Goal: Transaction & Acquisition: Subscribe to service/newsletter

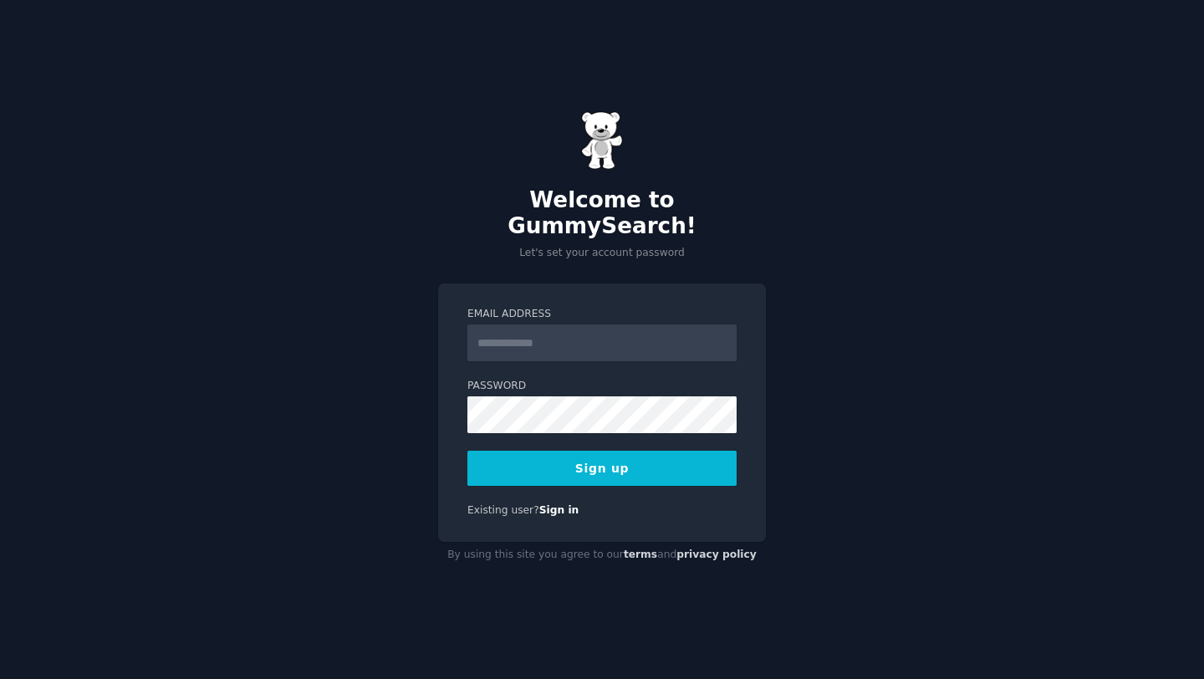
click at [512, 339] on input "Email Address" at bounding box center [601, 342] width 269 height 37
type input "**********"
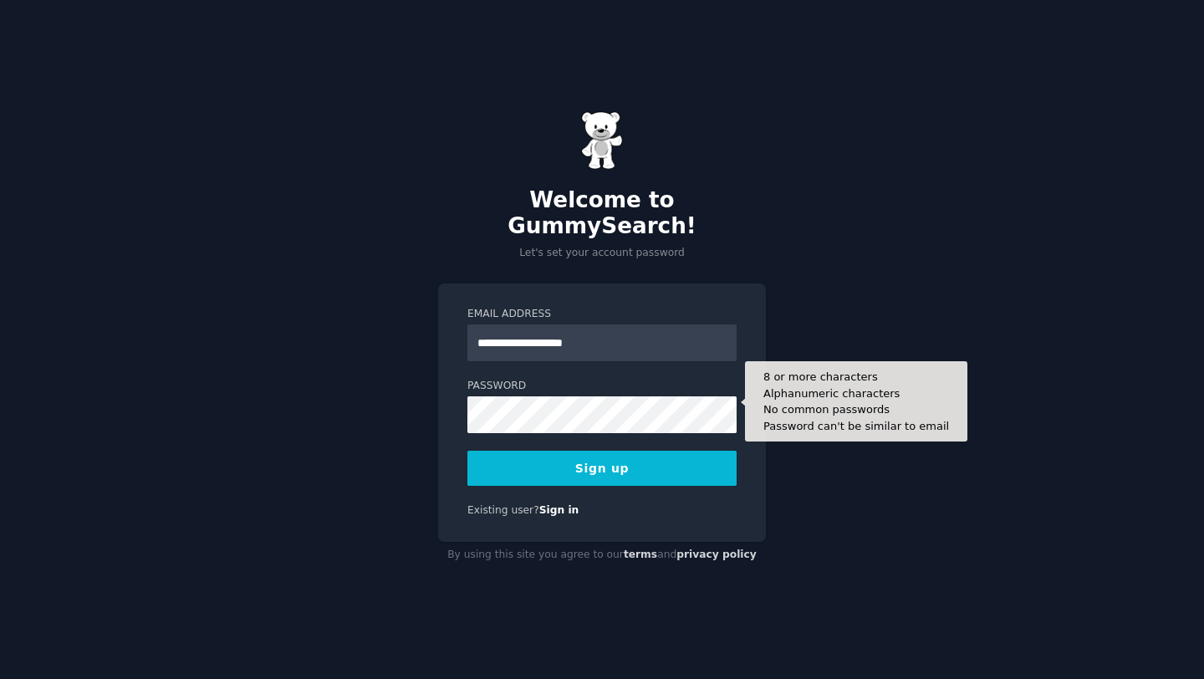
click at [605, 405] on form "**********" at bounding box center [601, 396] width 269 height 179
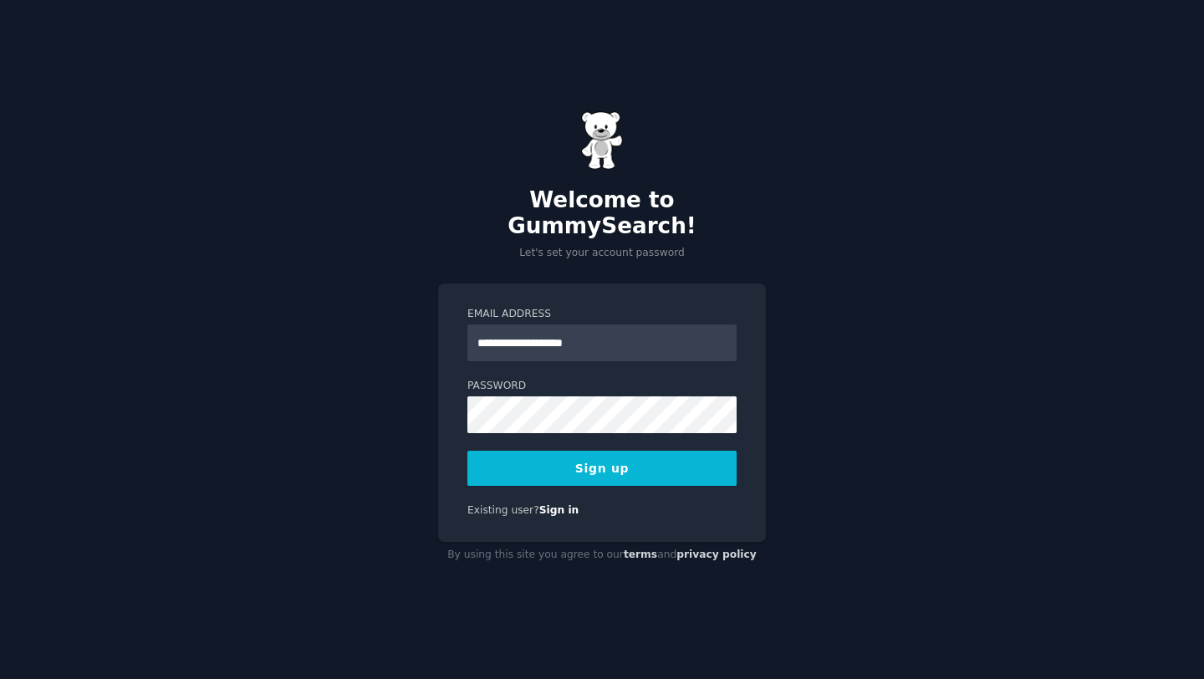
click at [662, 458] on button "Sign up" at bounding box center [601, 468] width 269 height 35
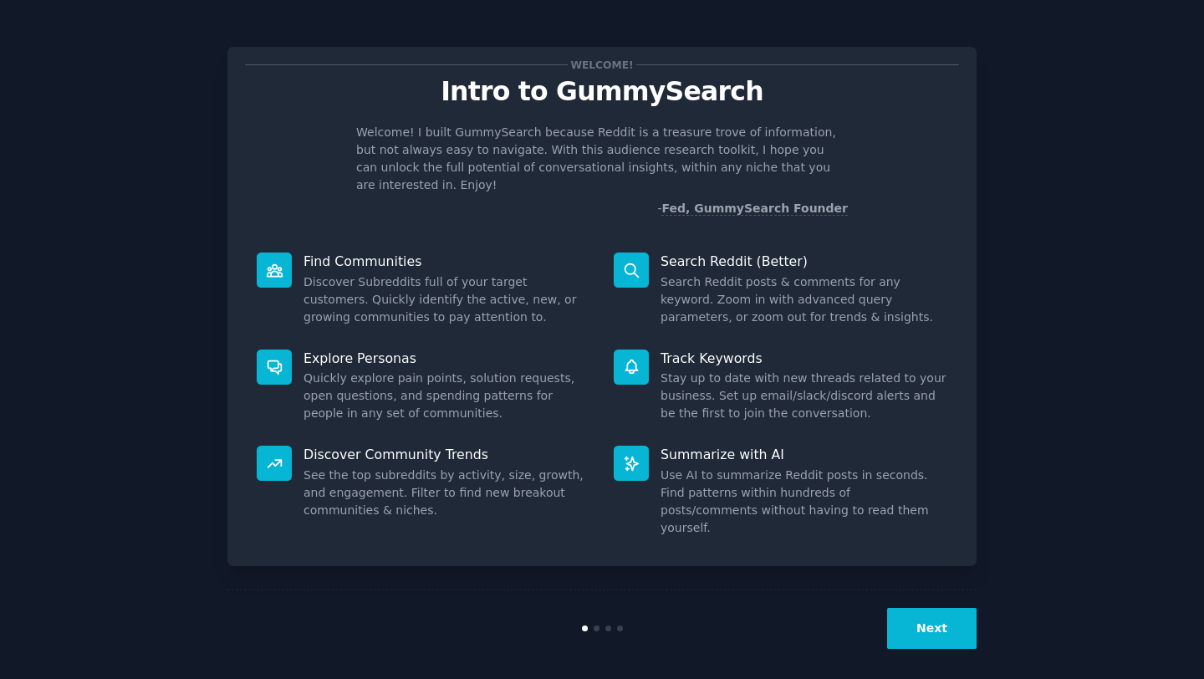
click at [952, 609] on button "Next" at bounding box center [931, 628] width 89 height 41
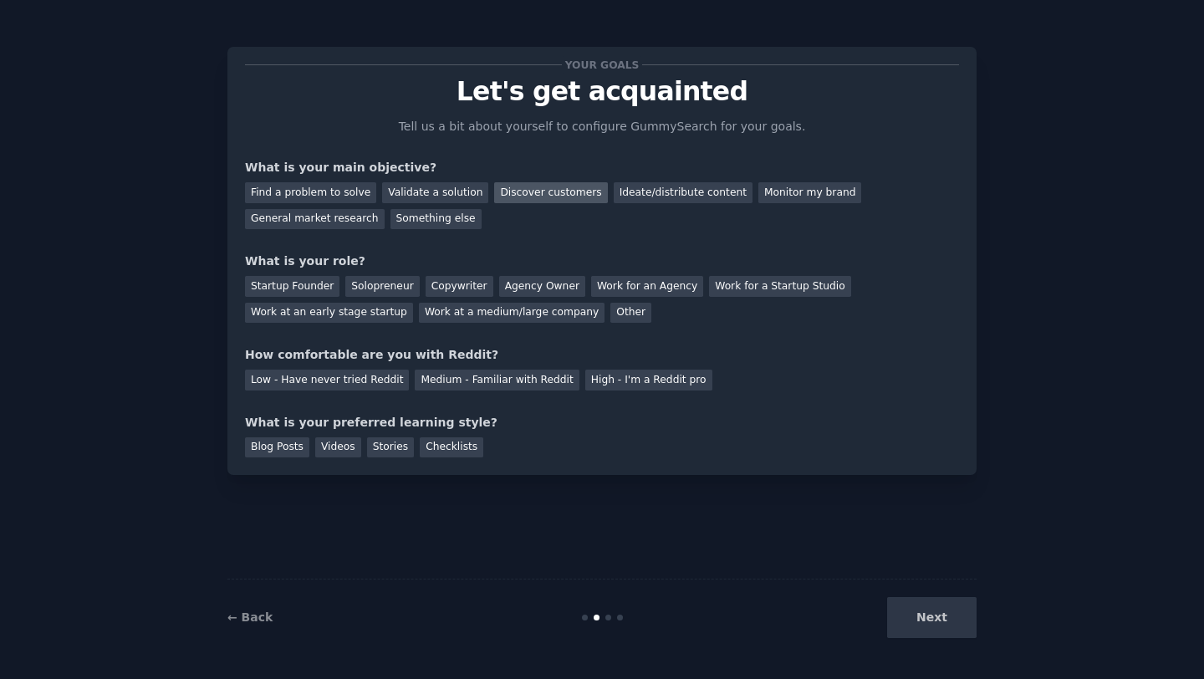
click at [554, 185] on div "Discover customers" at bounding box center [550, 192] width 113 height 21
click at [372, 217] on div "General market research" at bounding box center [315, 219] width 140 height 21
click at [330, 281] on div "Startup Founder" at bounding box center [292, 286] width 94 height 21
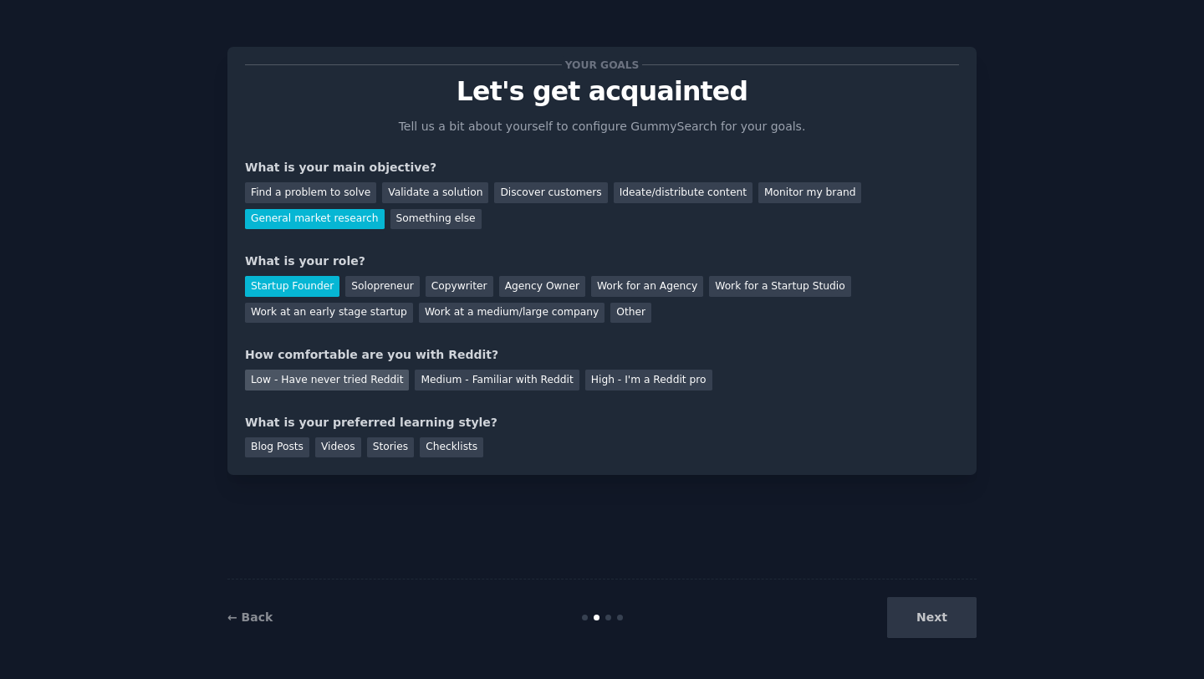
click at [326, 378] on div "Low - Have never tried Reddit" at bounding box center [327, 380] width 164 height 21
click at [451, 445] on div "Checklists" at bounding box center [452, 447] width 64 height 21
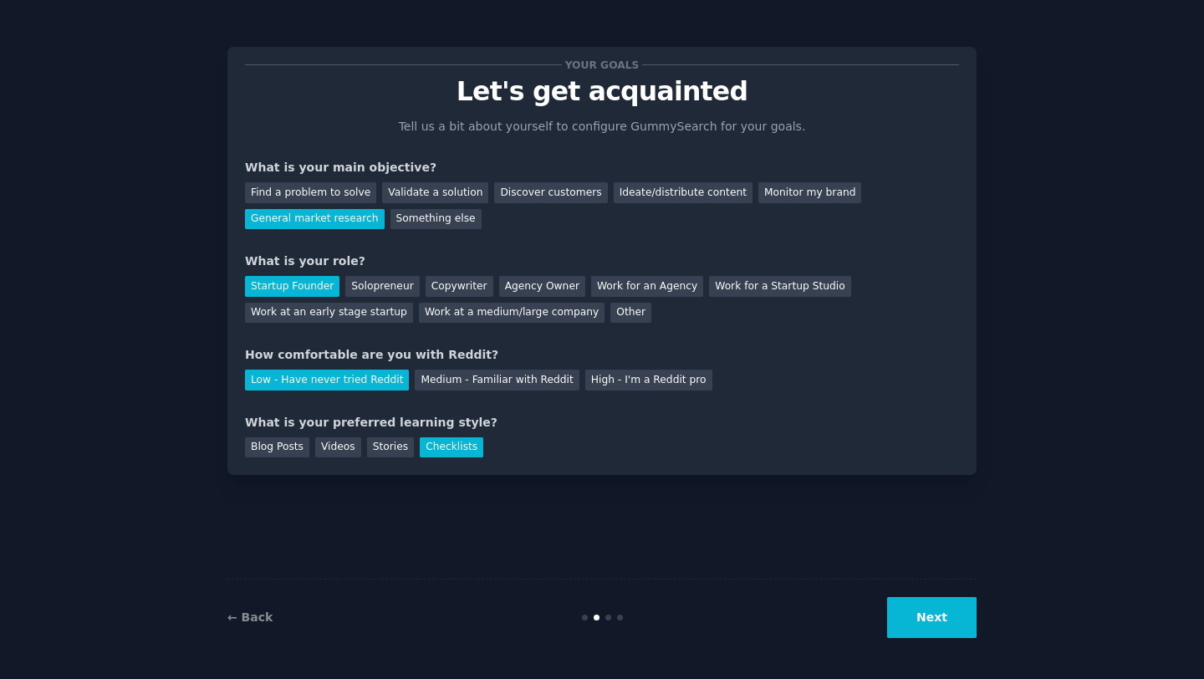
click at [921, 605] on button "Next" at bounding box center [931, 617] width 89 height 41
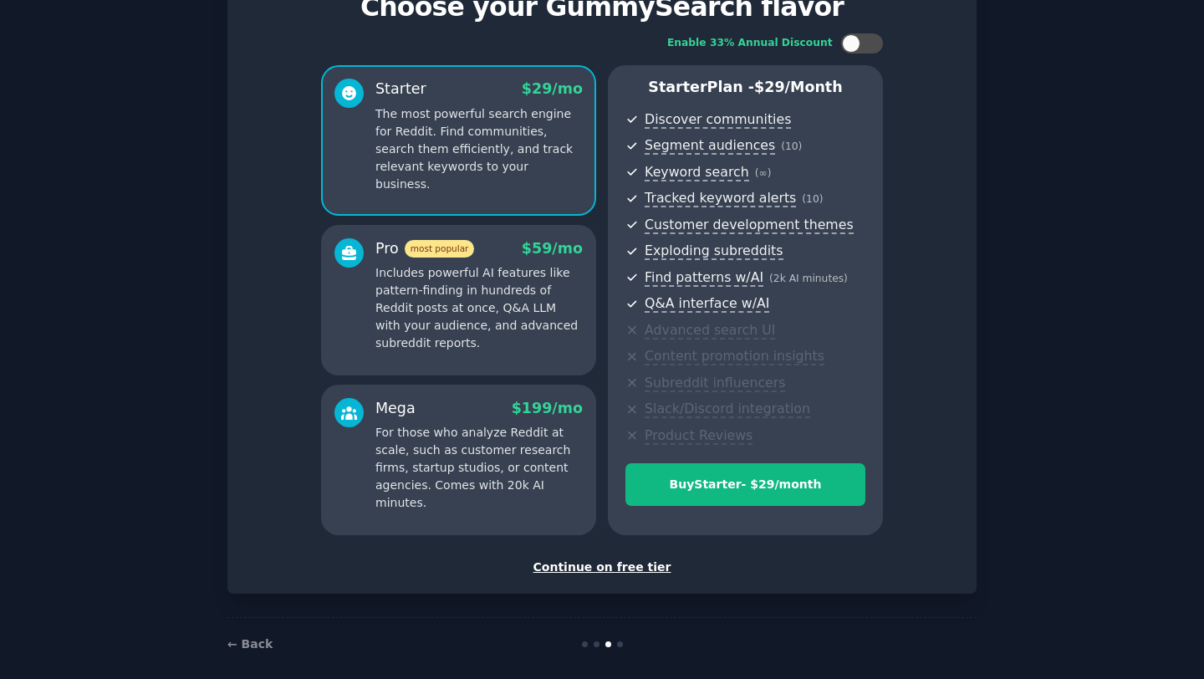
scroll to position [100, 0]
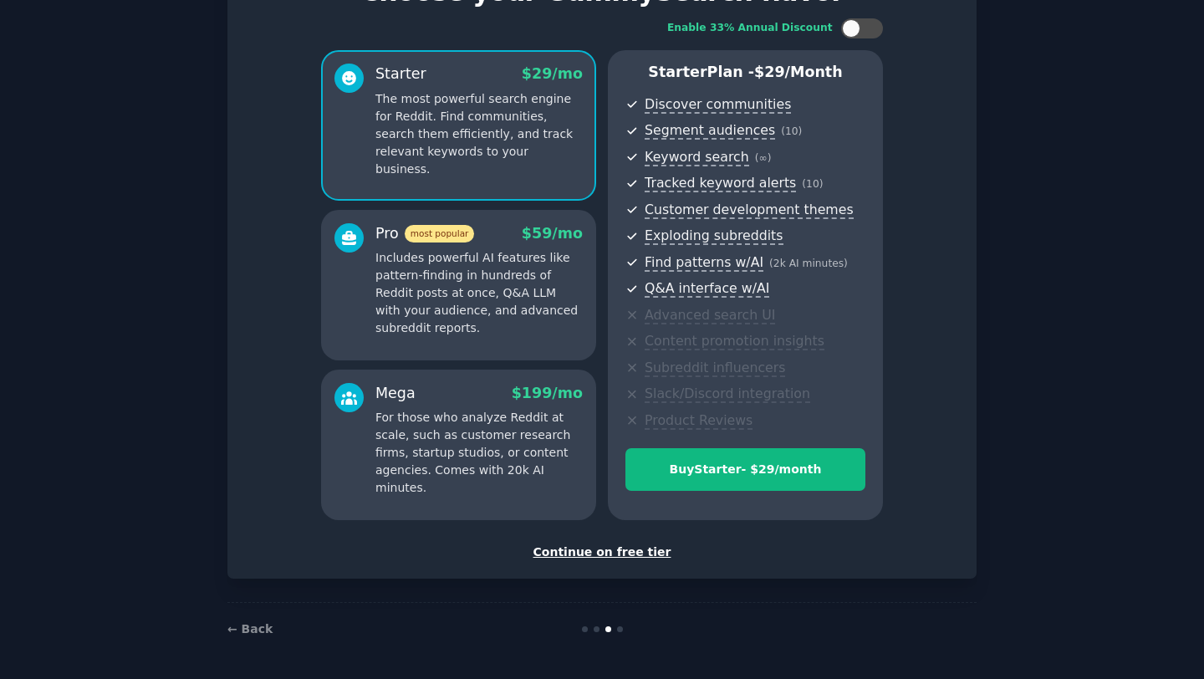
click at [644, 550] on div "Continue on free tier" at bounding box center [602, 553] width 714 height 18
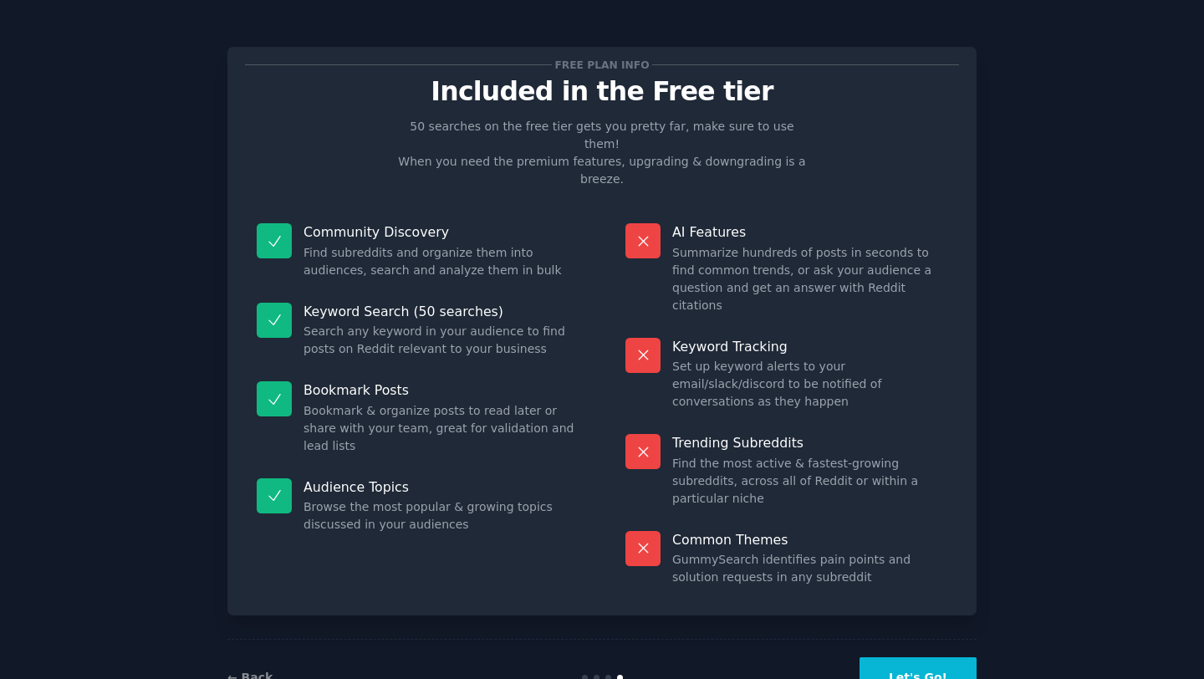
click at [907, 657] on button "Let's Go!" at bounding box center [918, 677] width 117 height 41
